Goal: Navigation & Orientation: Find specific page/section

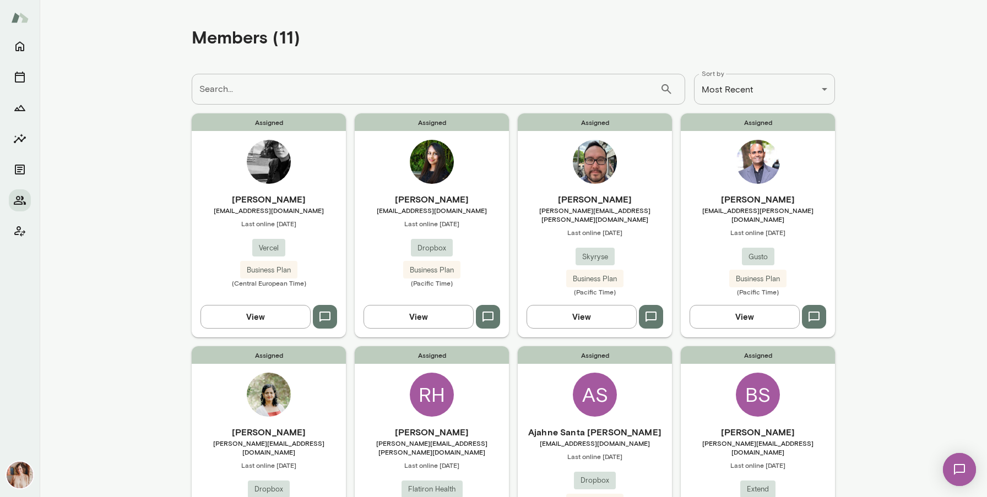
scroll to position [258, 0]
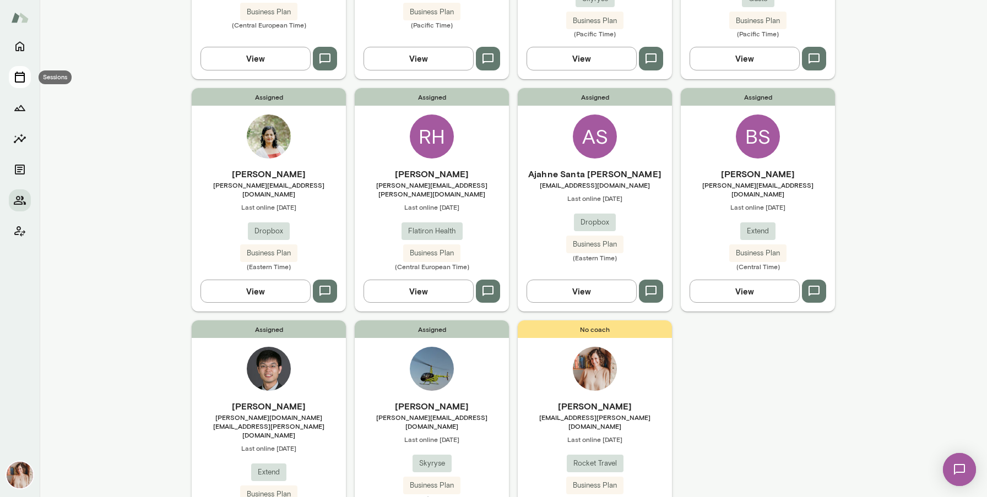
click at [18, 78] on icon "Sessions" at bounding box center [19, 77] width 13 height 13
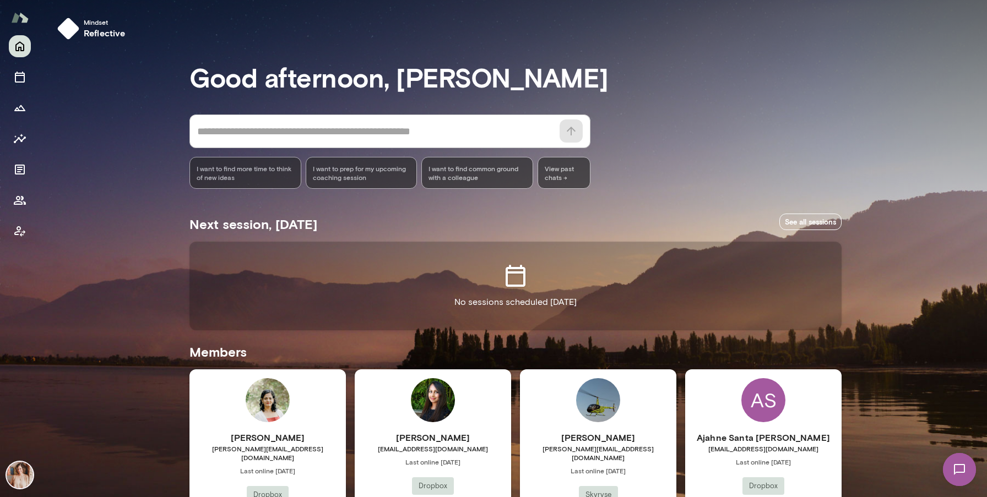
click at [18, 480] on img at bounding box center [20, 475] width 26 height 26
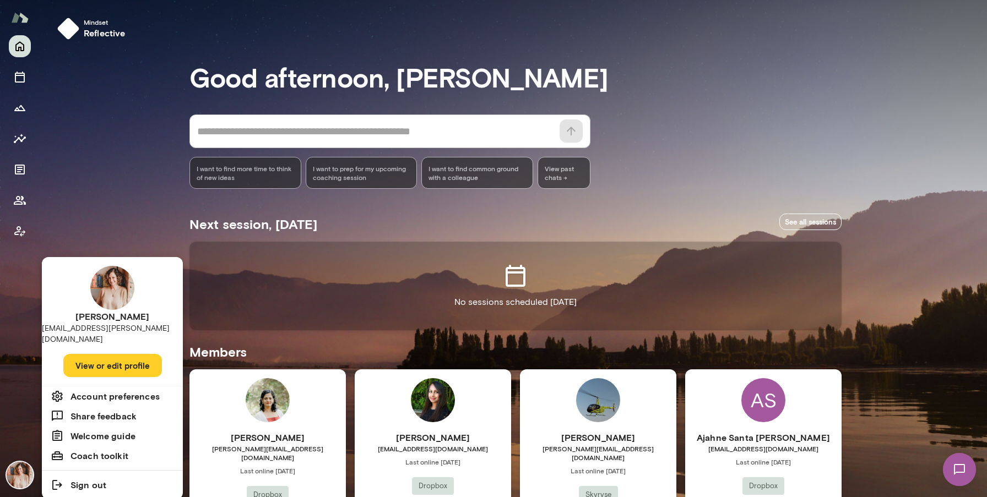
click at [104, 127] on div at bounding box center [493, 248] width 987 height 497
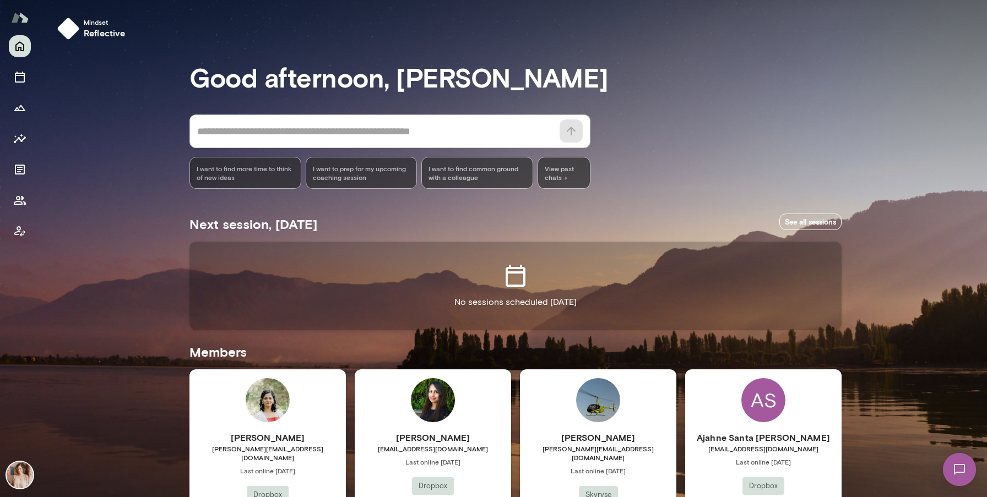
click at [15, 477] on img at bounding box center [20, 475] width 26 height 26
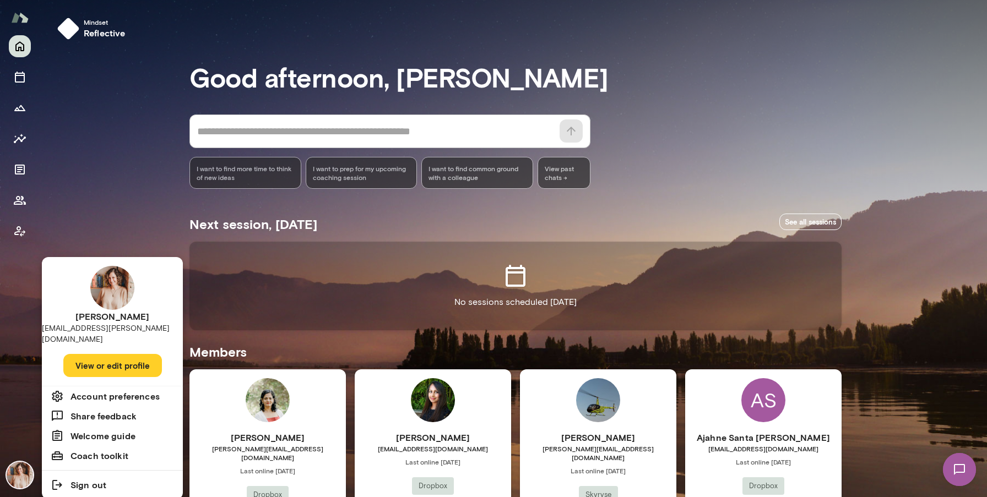
click at [744, 108] on div at bounding box center [493, 248] width 987 height 497
